Goal: Information Seeking & Learning: Learn about a topic

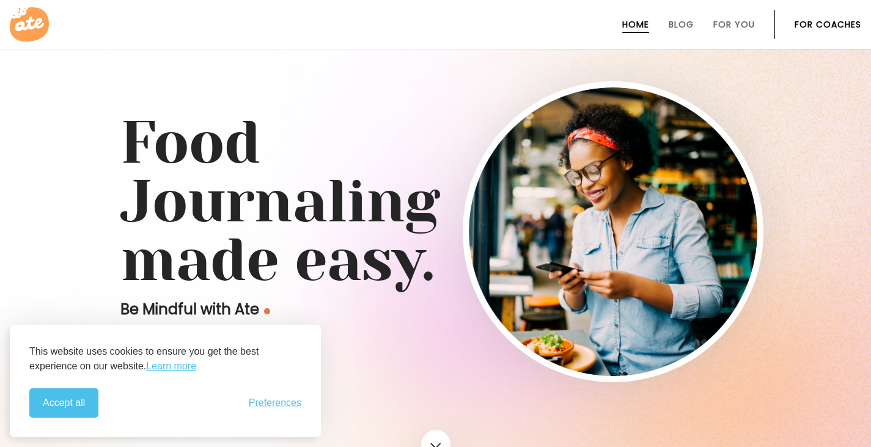
scroll to position [3454, 0]
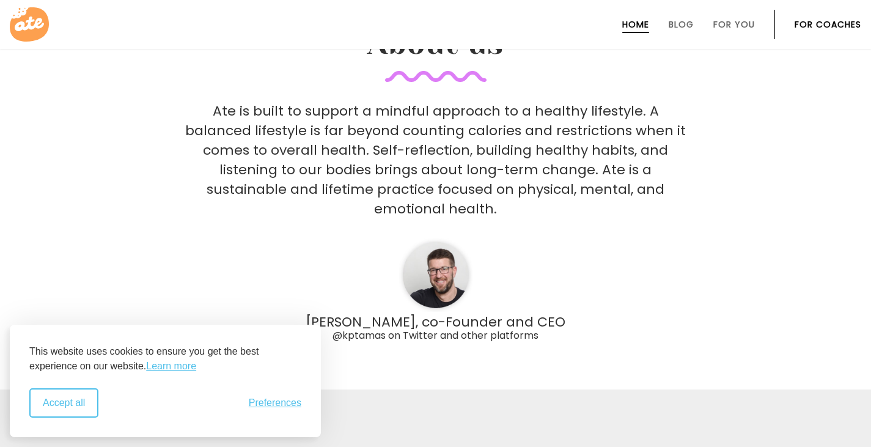
click at [68, 412] on button "Accept all" at bounding box center [63, 402] width 69 height 29
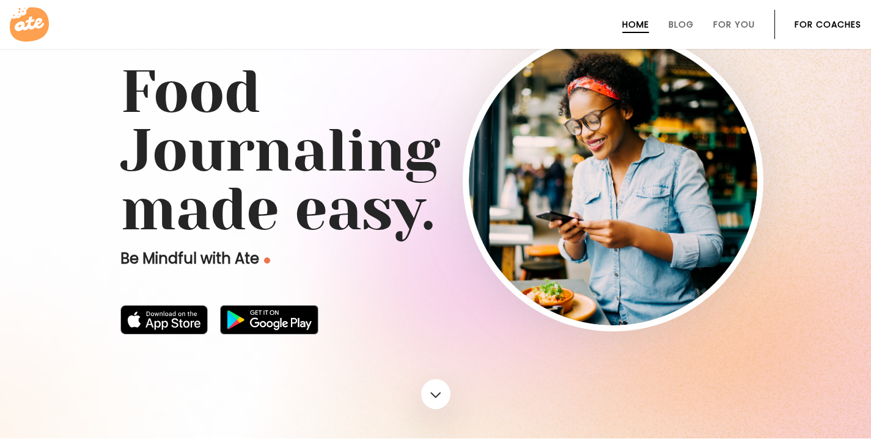
scroll to position [0, 0]
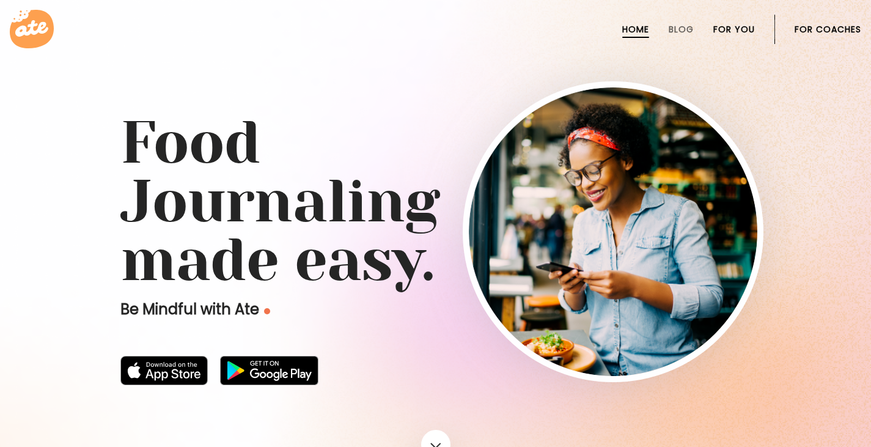
click at [721, 26] on link "For You" at bounding box center [734, 29] width 42 height 10
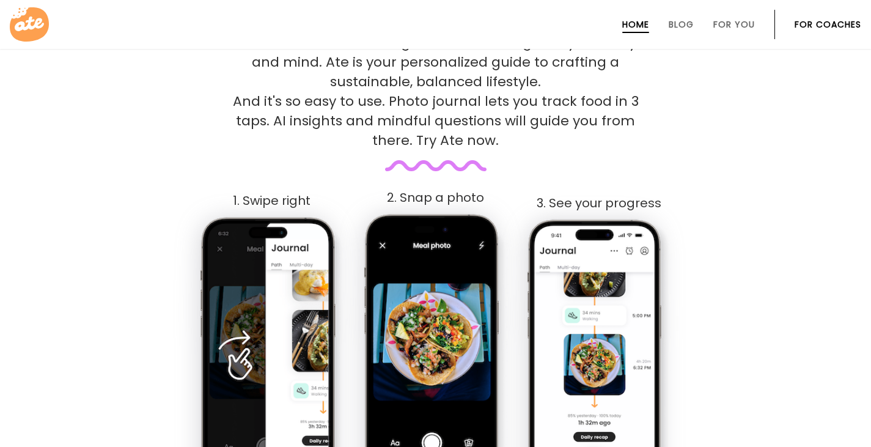
scroll to position [437, 0]
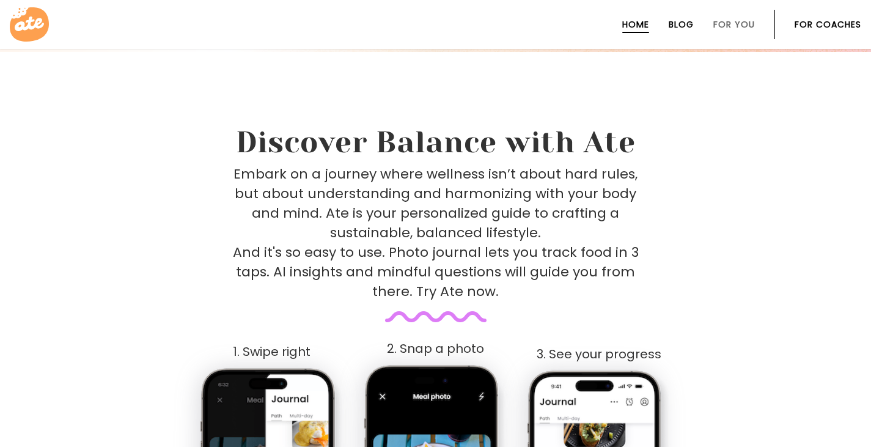
click at [678, 24] on link "Blog" at bounding box center [680, 25] width 25 height 10
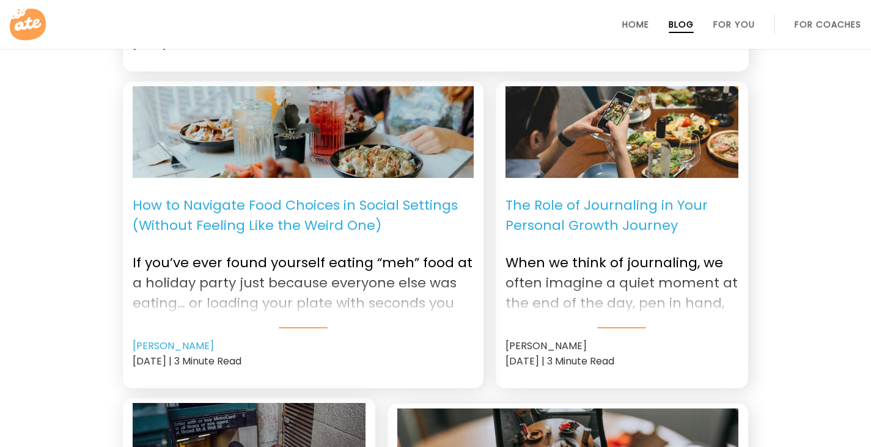
scroll to position [517, 0]
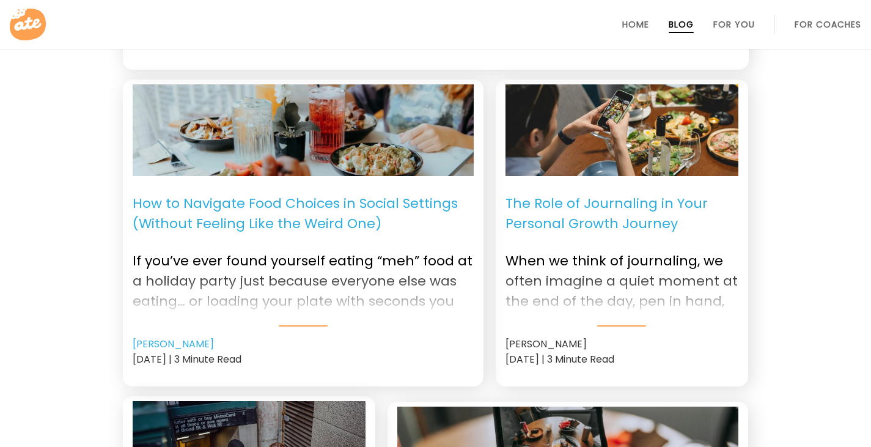
click at [583, 224] on p "The Role of Journaling in Your Personal Growth Journey" at bounding box center [621, 213] width 233 height 55
